Goal: Navigation & Orientation: Find specific page/section

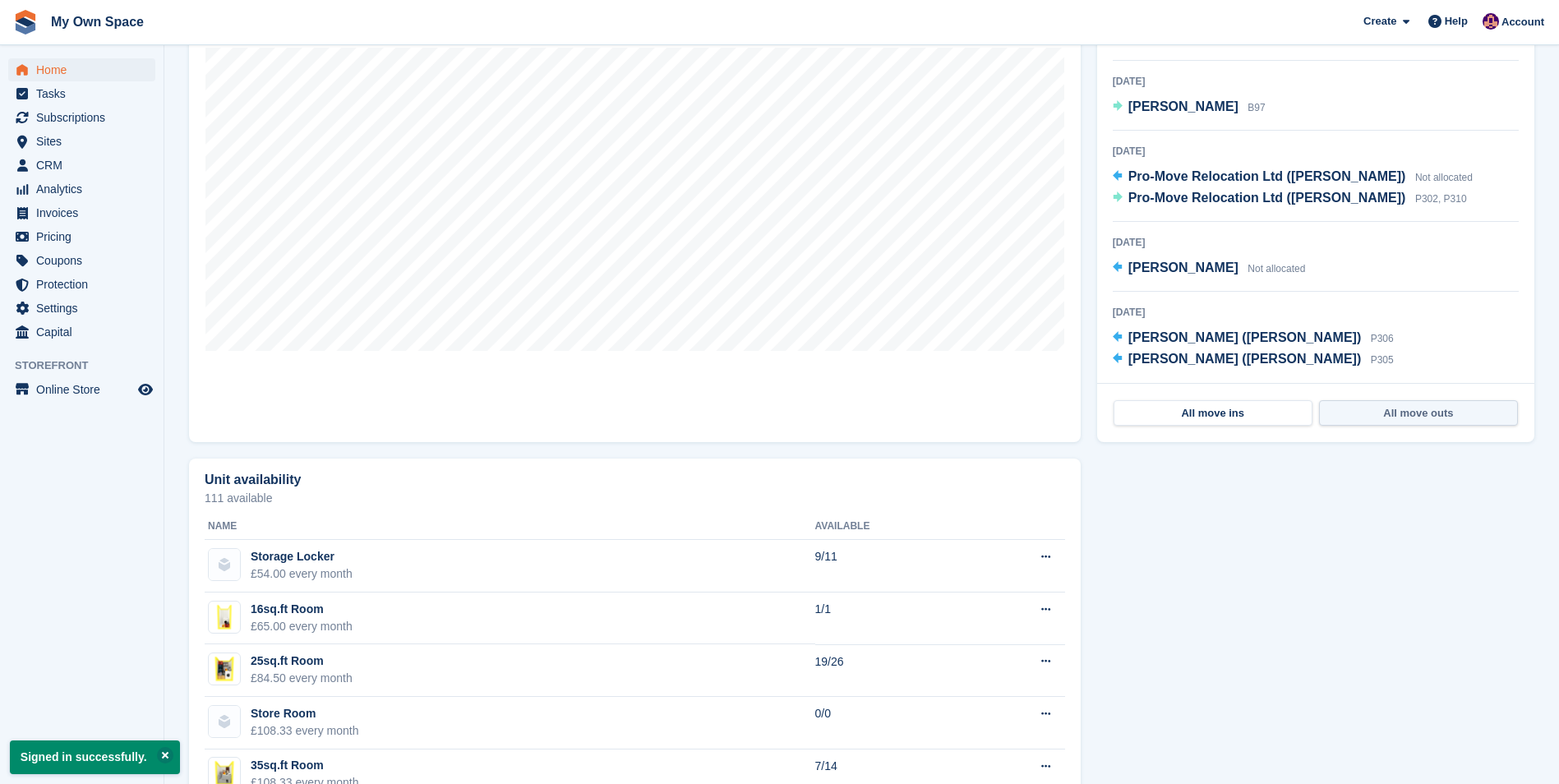
scroll to position [493, 0]
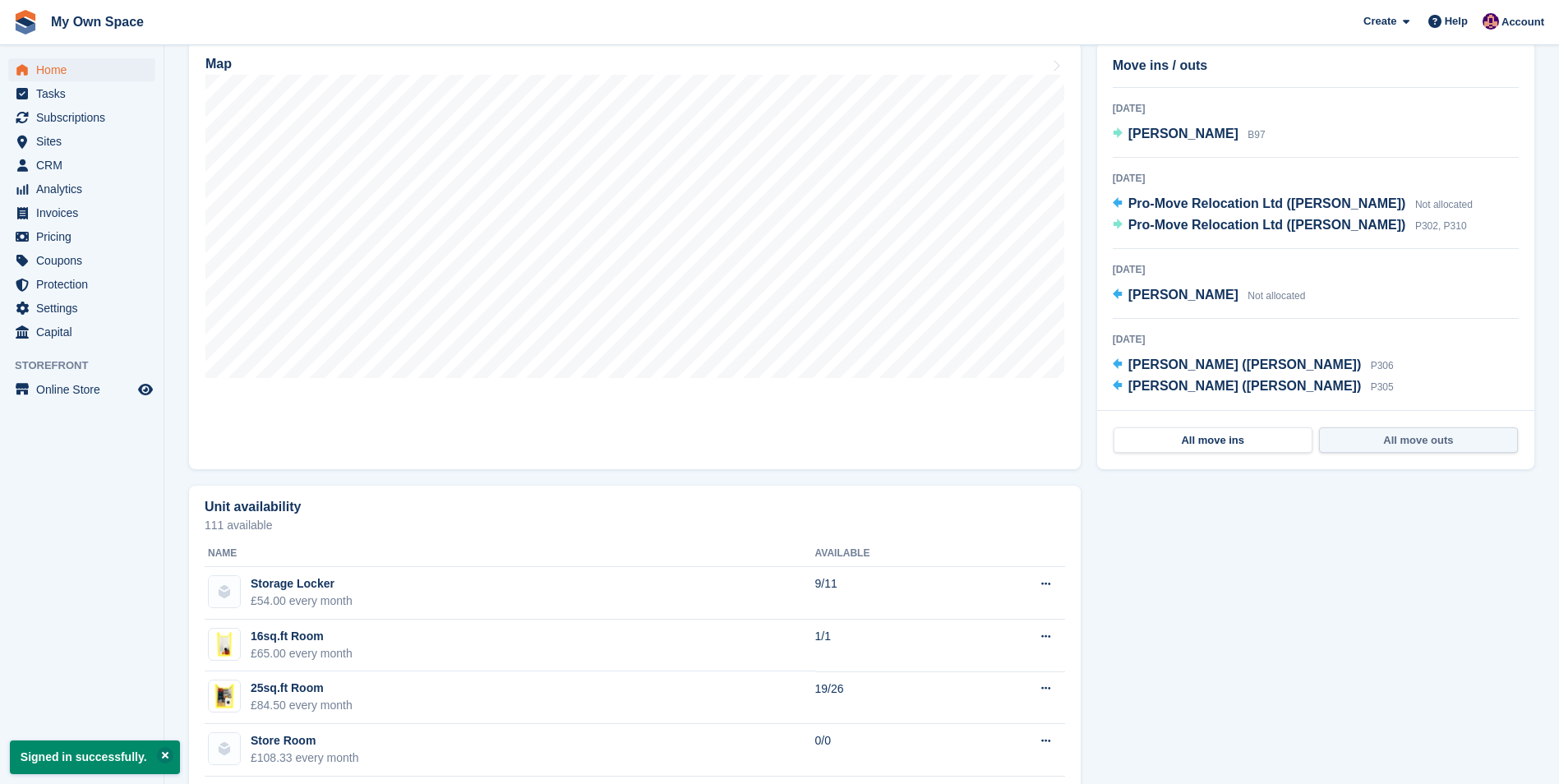
click at [1435, 441] on link "All move outs" at bounding box center [1418, 440] width 199 height 26
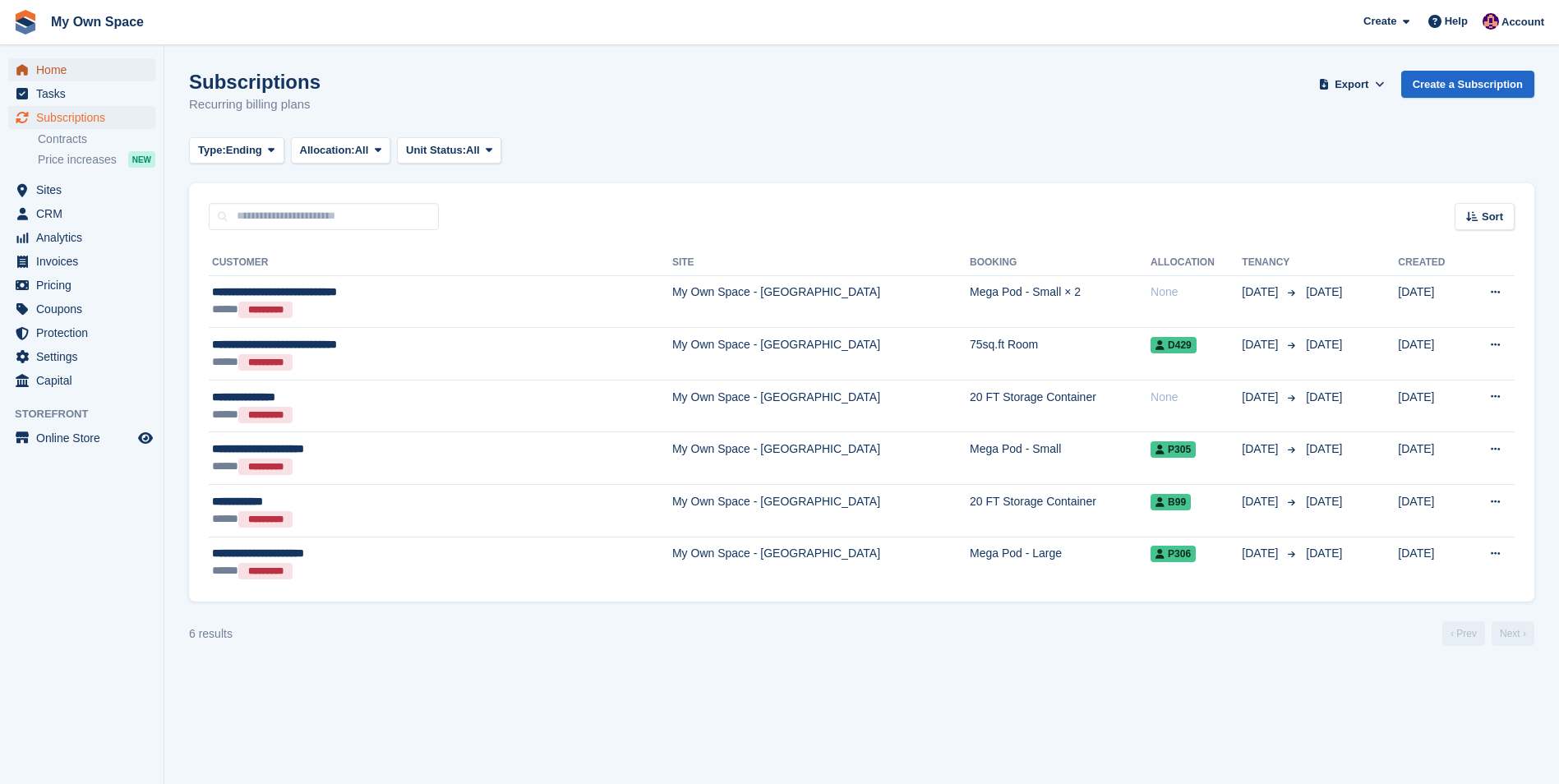
click at [43, 75] on span "Home" at bounding box center [86, 70] width 99 height 23
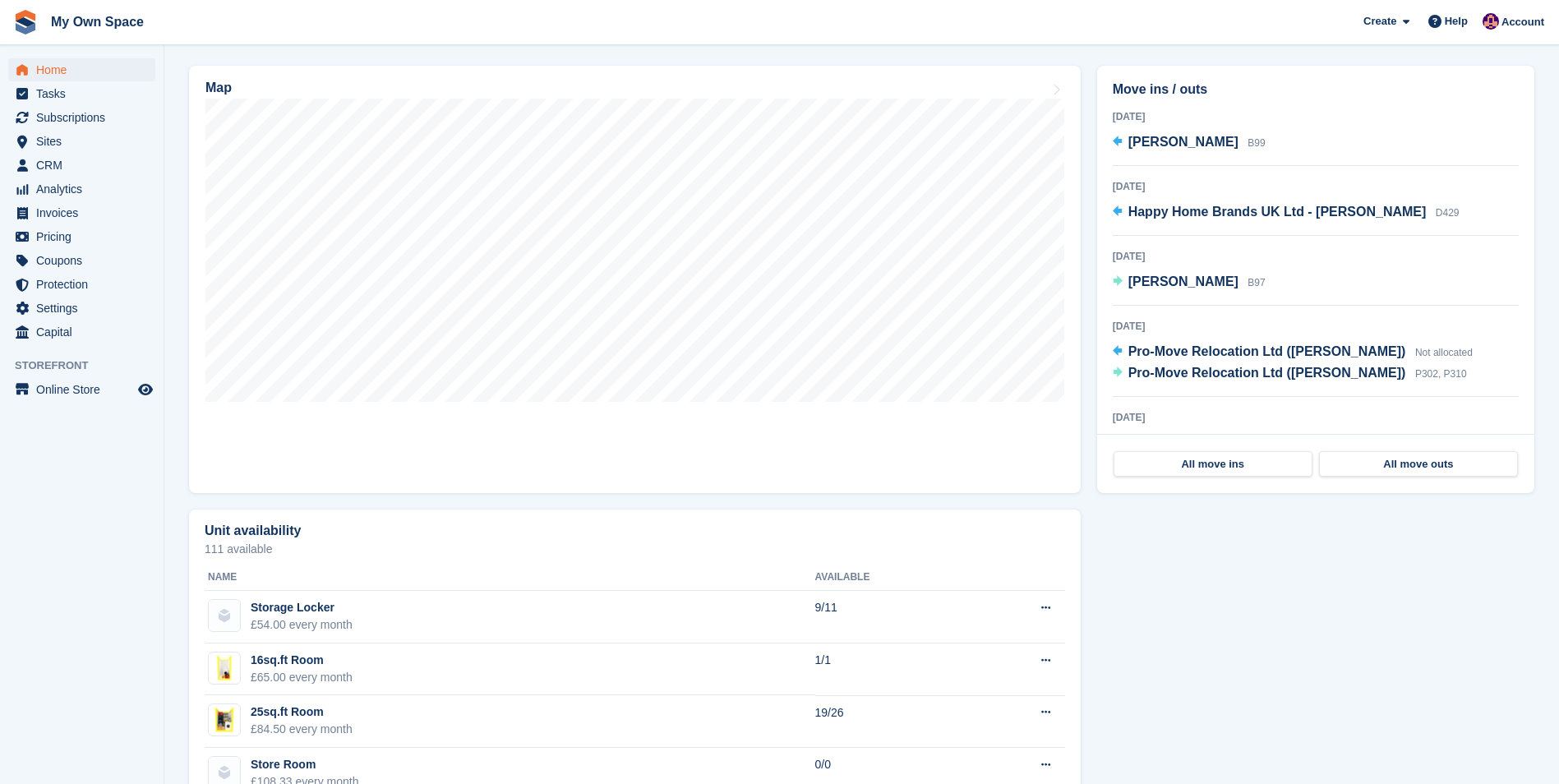
scroll to position [490, 0]
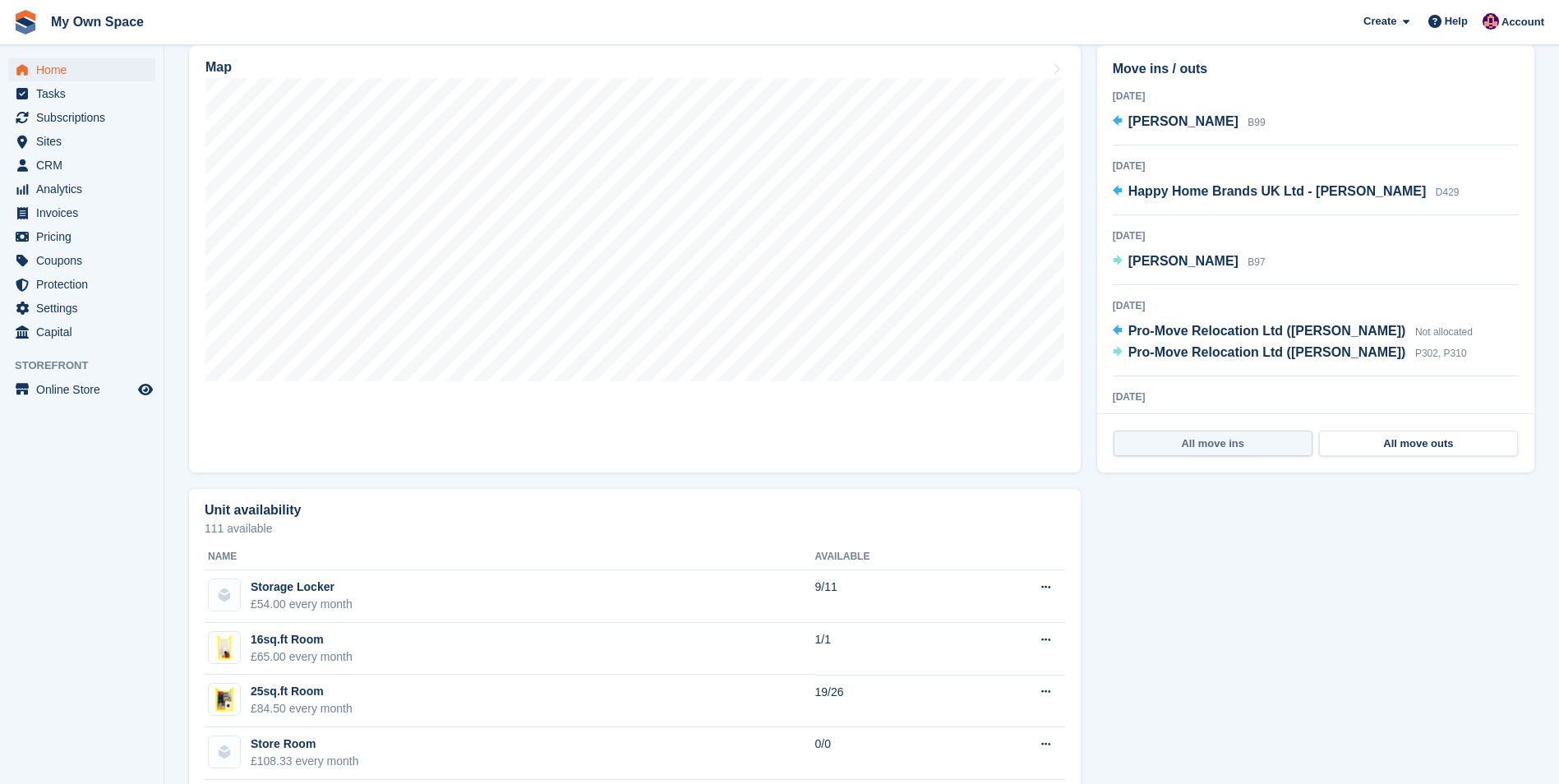
click at [1164, 447] on link "All move ins" at bounding box center [1213, 444] width 199 height 26
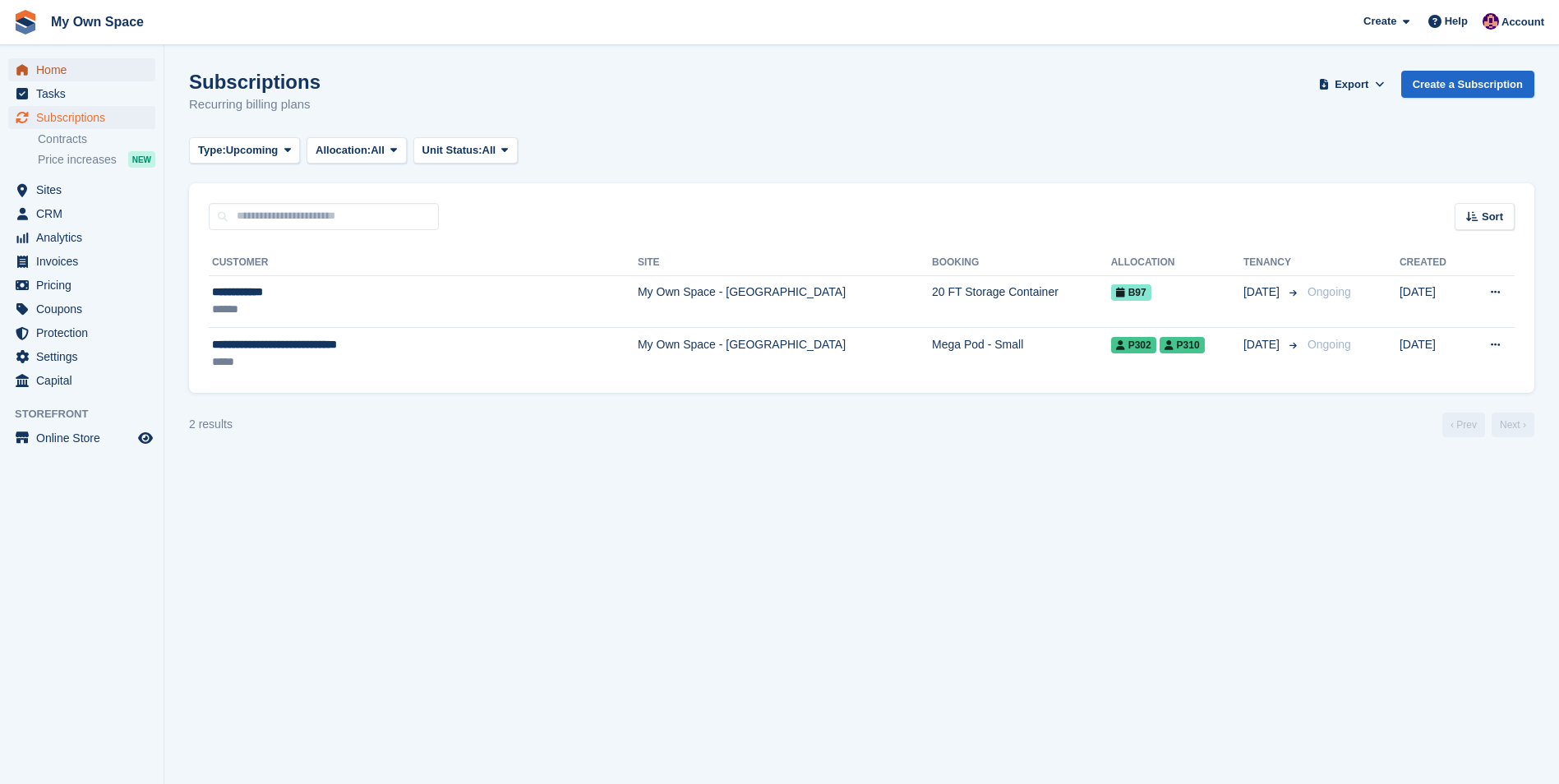
click at [59, 76] on span "Home" at bounding box center [86, 70] width 99 height 23
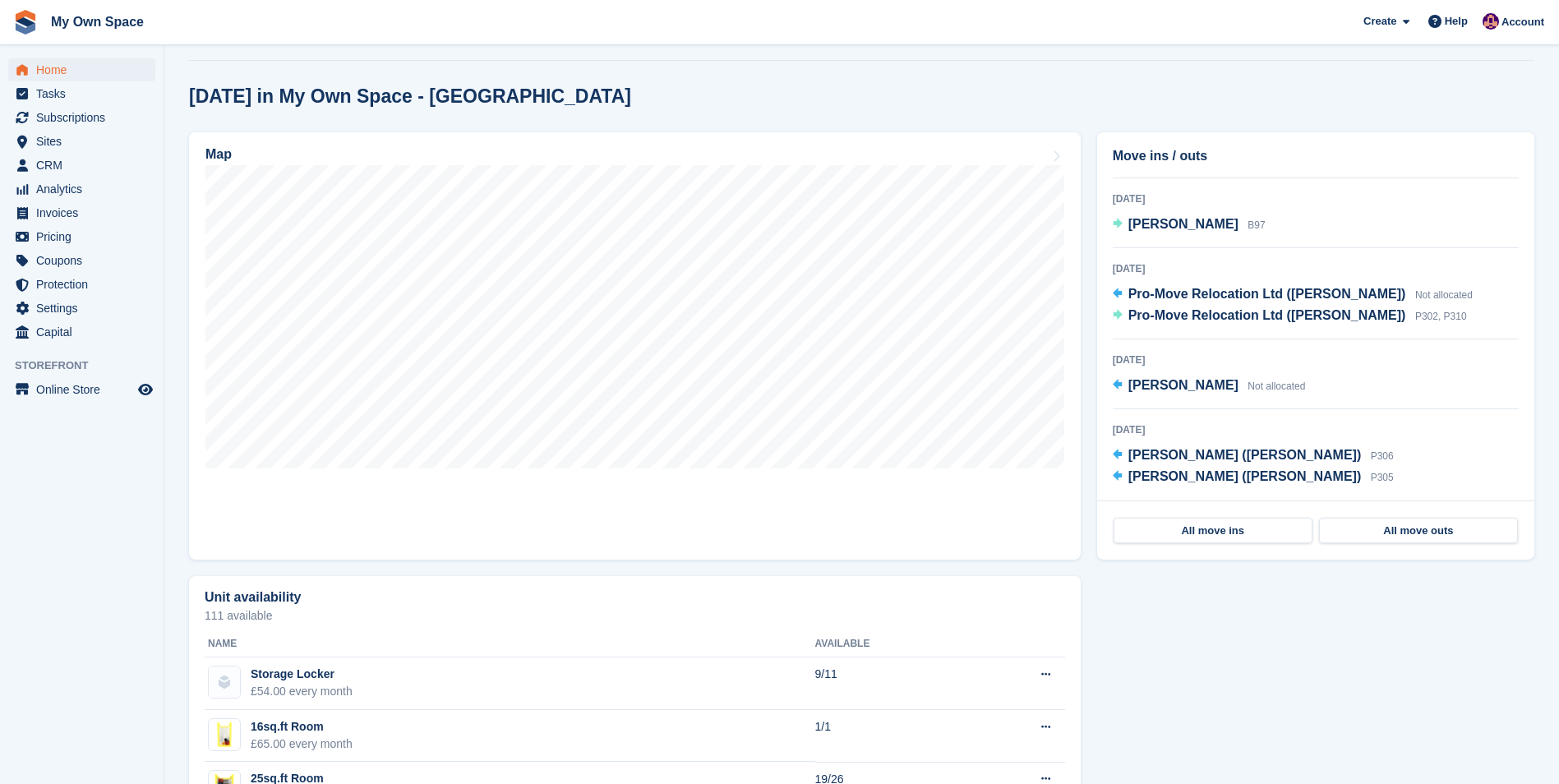
scroll to position [411, 0]
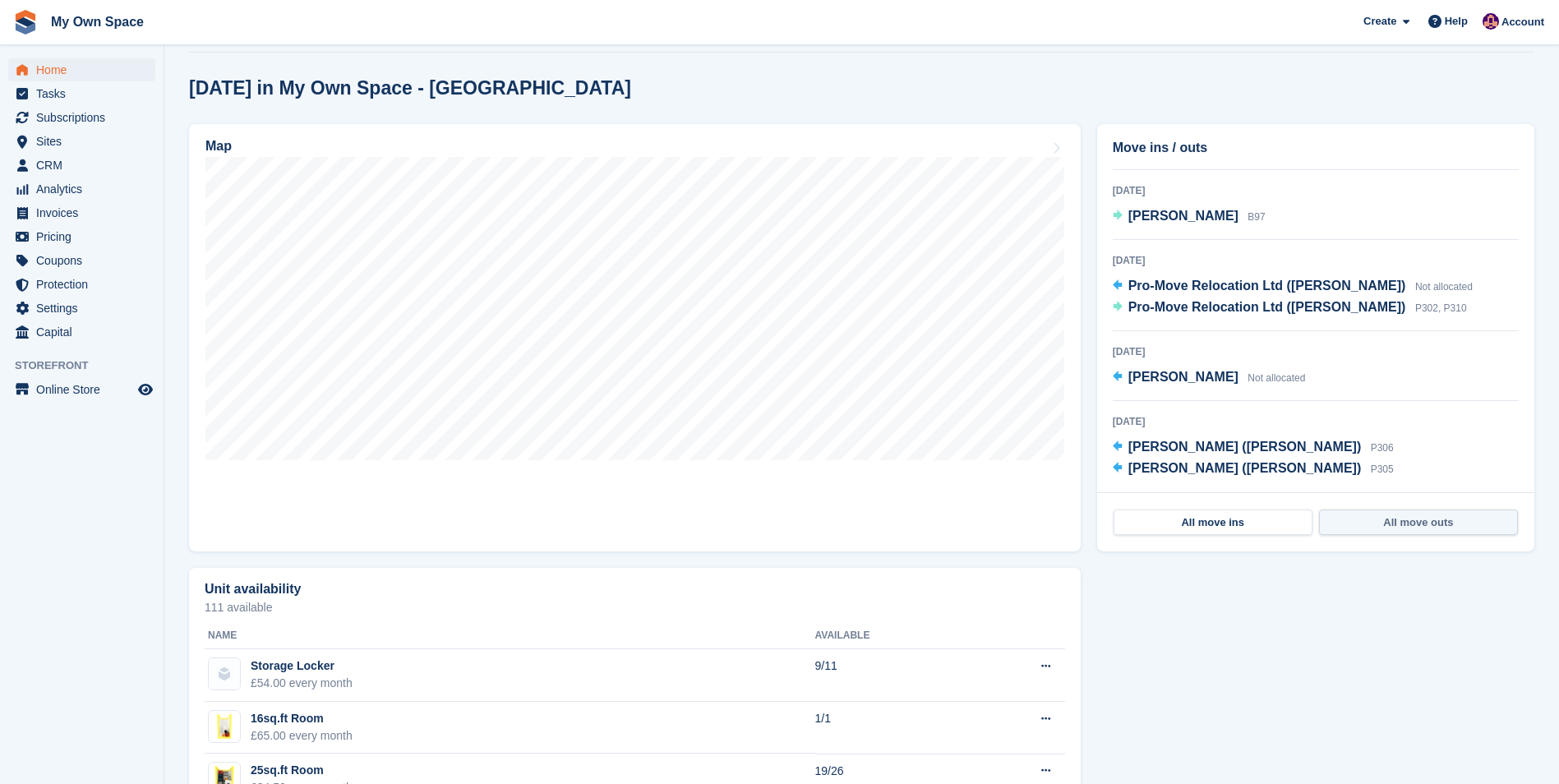
click at [1419, 519] on link "All move outs" at bounding box center [1418, 522] width 199 height 26
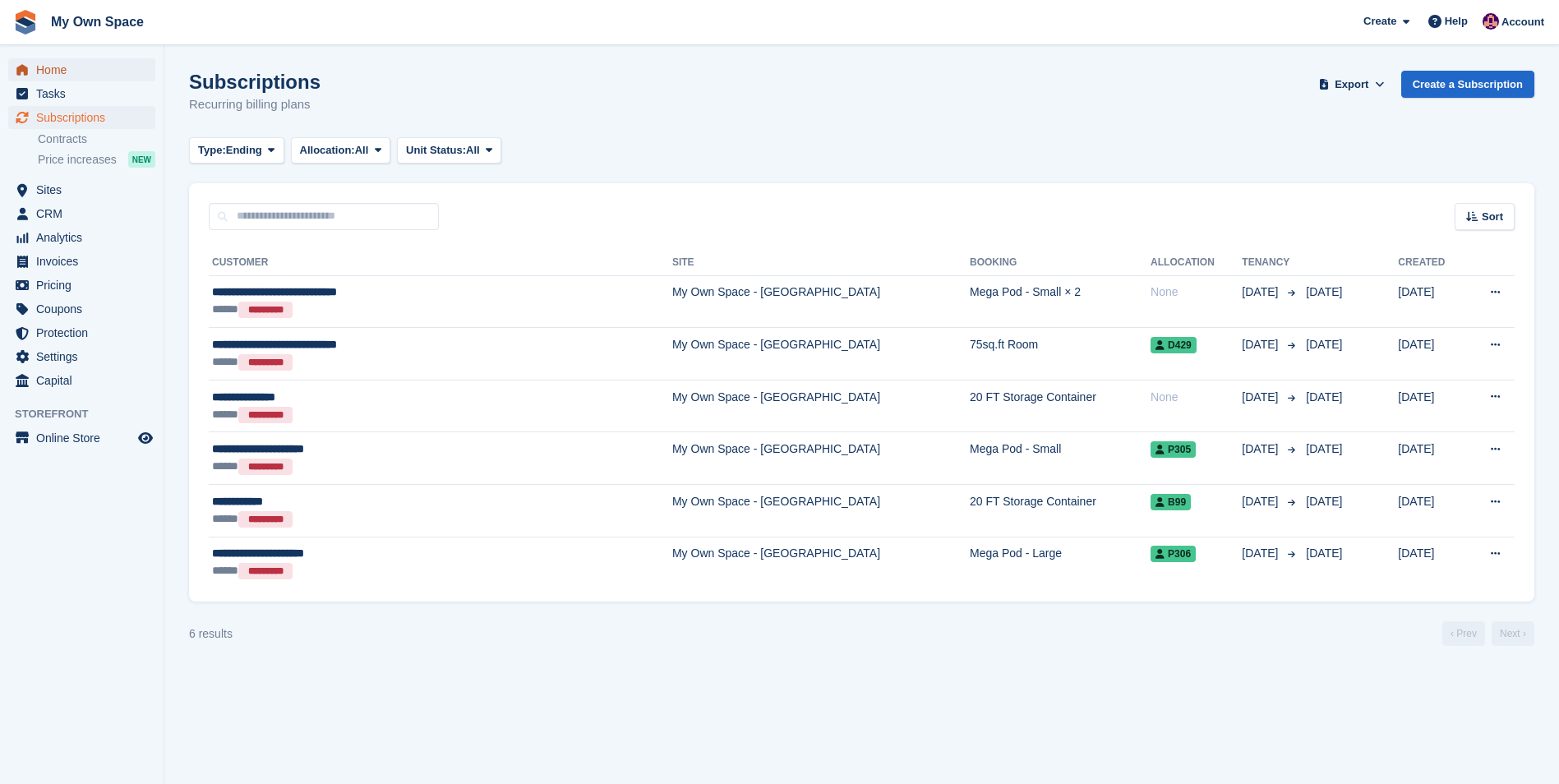
click at [51, 70] on span "Home" at bounding box center [86, 70] width 99 height 23
